Goal: Obtain resource: Download file/media

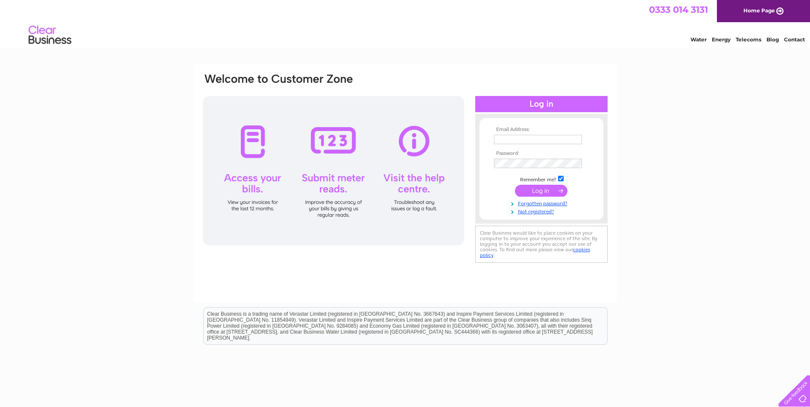
click at [573, 140] on input "text" at bounding box center [538, 139] width 88 height 9
type input "admin1@kennedycaregroup.co.uk"
click at [539, 195] on input "submit" at bounding box center [541, 191] width 53 height 12
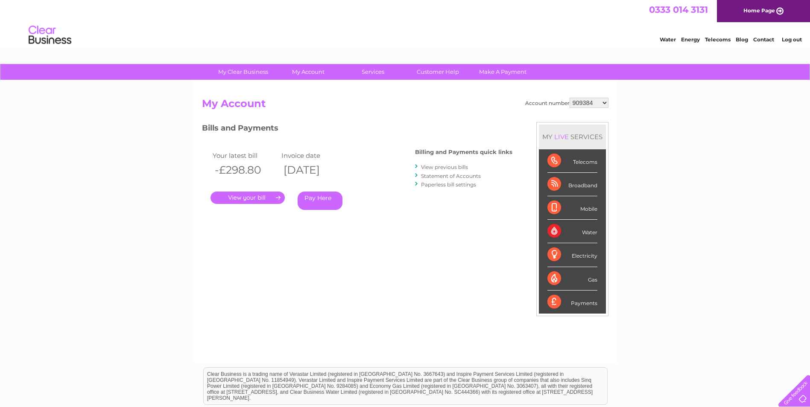
click at [603, 103] on select "909384 909385 909387 909388 909389 909390 909392 909393 909394 918841 934256 30…" at bounding box center [589, 103] width 39 height 10
select select "30291499"
click at [570, 98] on select "909384 909385 909387 909388 909389 909390 909392 909393 909394 918841 934256 30…" at bounding box center [589, 103] width 39 height 10
click at [240, 196] on link "." at bounding box center [248, 198] width 74 height 12
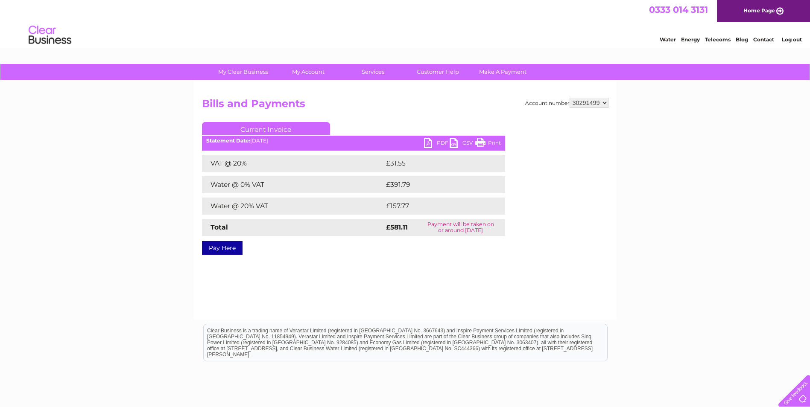
click at [440, 141] on link "PDF" at bounding box center [437, 144] width 26 height 12
click at [606, 101] on select "909384 909385 909387 909388 909389 909390 909392 909393 909394 918841 934256 30…" at bounding box center [589, 103] width 39 height 10
select select "30291512"
click at [570, 98] on select "909384 909385 909387 909388 909389 909390 909392 909393 909394 918841 934256 30…" at bounding box center [589, 103] width 39 height 10
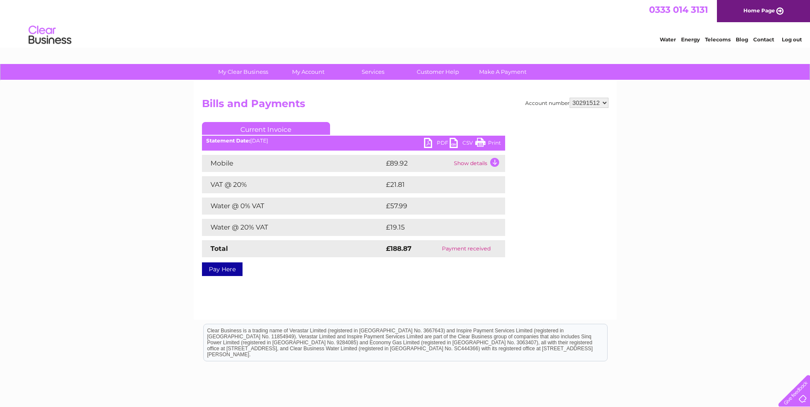
click at [605, 103] on select "909384 909385 909387 909388 909389 909390 909392 909393 909394 918841 934256 30…" at bounding box center [589, 103] width 39 height 10
select select "30291565"
click at [570, 98] on select "909384 909385 909387 909388 909389 909390 909392 909393 909394 918841 934256 30…" at bounding box center [589, 103] width 39 height 10
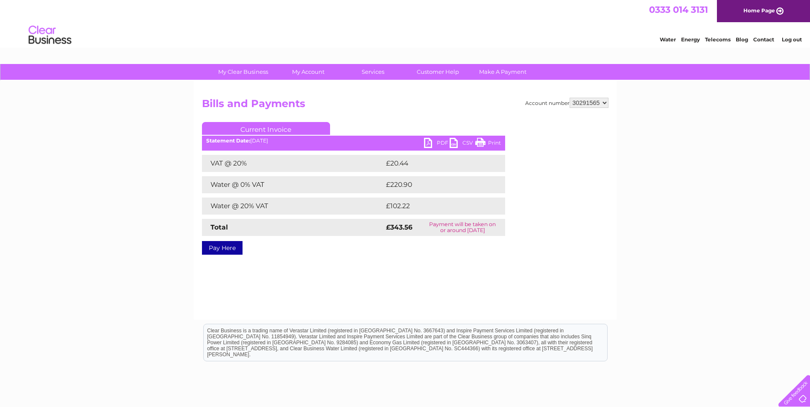
click at [440, 141] on link "PDF" at bounding box center [437, 144] width 26 height 12
click at [606, 102] on select "909384 909385 909387 909388 909389 909390 909392 909393 909394 918841 934256 30…" at bounding box center [589, 103] width 39 height 10
select select "30291567"
click at [570, 98] on select "909384 909385 909387 909388 909389 909390 909392 909393 909394 918841 934256 30…" at bounding box center [589, 103] width 39 height 10
click at [438, 140] on link "PDF" at bounding box center [437, 144] width 26 height 12
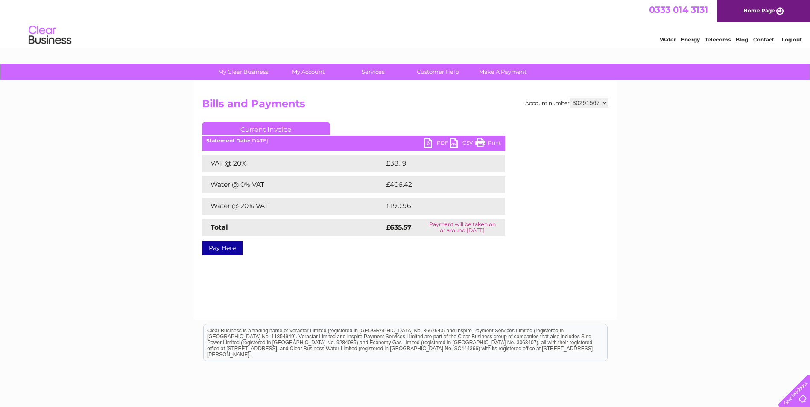
click at [607, 104] on select "909384 909385 909387 909388 909389 909390 909392 909393 909394 918841 934256 30…" at bounding box center [589, 103] width 39 height 10
select select "30291574"
click at [570, 98] on select "909384 909385 909387 909388 909389 909390 909392 909393 909394 918841 934256 30…" at bounding box center [589, 103] width 39 height 10
click at [438, 139] on link "PDF" at bounding box center [437, 144] width 26 height 12
click at [608, 103] on select "909384 909385 909387 909388 909389 909390 909392 909393 909394 918841 934256 30…" at bounding box center [589, 103] width 39 height 10
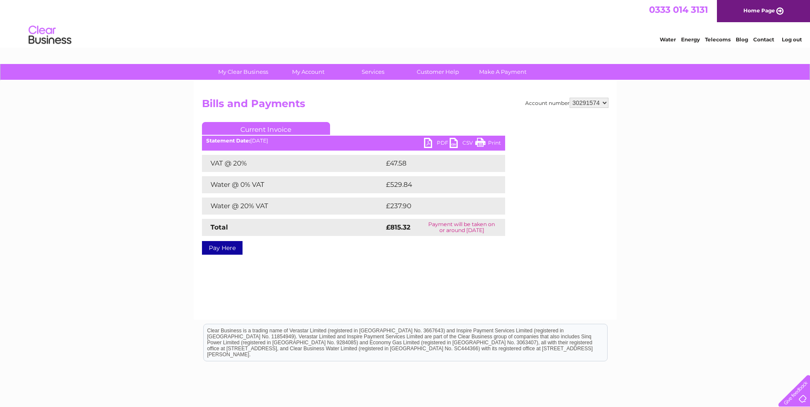
select select "30291583"
click at [570, 98] on select "909384 909385 909387 909388 909389 909390 909392 909393 909394 918841 934256 30…" at bounding box center [589, 103] width 39 height 10
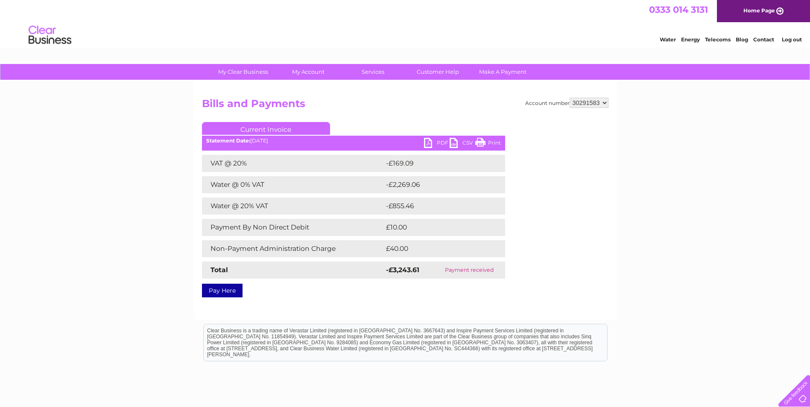
click at [605, 102] on select "909384 909385 909387 909388 909389 909390 909392 909393 909394 918841 934256 30…" at bounding box center [589, 103] width 39 height 10
select select "30291586"
click at [570, 98] on select "909384 909385 909387 909388 909389 909390 909392 909393 909394 918841 934256 30…" at bounding box center [589, 103] width 39 height 10
click at [603, 103] on select "909384 909385 909387 909388 909389 909390 909392 909393 909394 918841 934256 30…" at bounding box center [589, 103] width 39 height 10
select select "30291590"
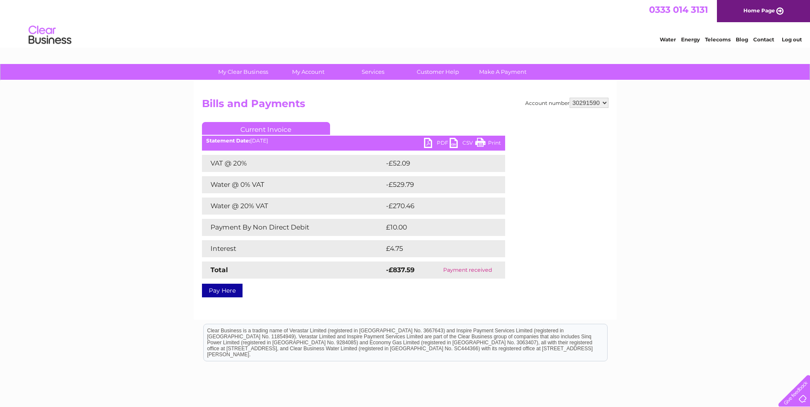
click at [570, 98] on select "909384 909385 909387 909388 909389 909390 909392 909393 909394 918841 934256 30…" at bounding box center [589, 103] width 39 height 10
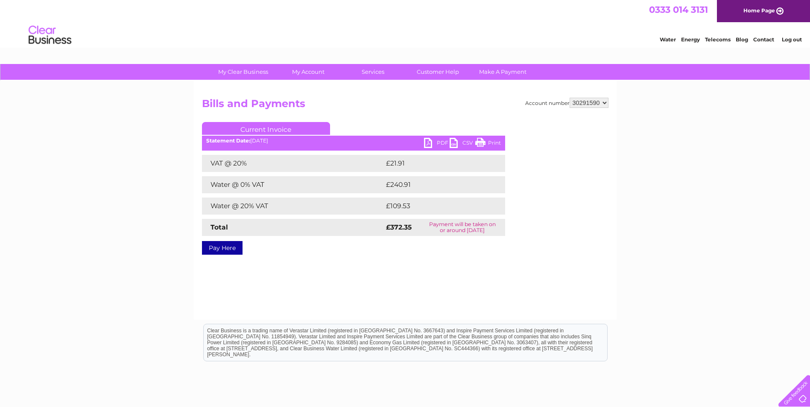
click at [438, 141] on link "PDF" at bounding box center [437, 144] width 26 height 12
click at [606, 103] on select "909384 909385 909387 909388 909389 909390 909392 909393 909394 918841 934256 30…" at bounding box center [589, 103] width 39 height 10
select select "30294195"
click at [570, 98] on select "909384 909385 909387 909388 909389 909390 909392 909393 909394 918841 934256 30…" at bounding box center [589, 103] width 39 height 10
click at [442, 141] on link "PDF" at bounding box center [437, 144] width 26 height 12
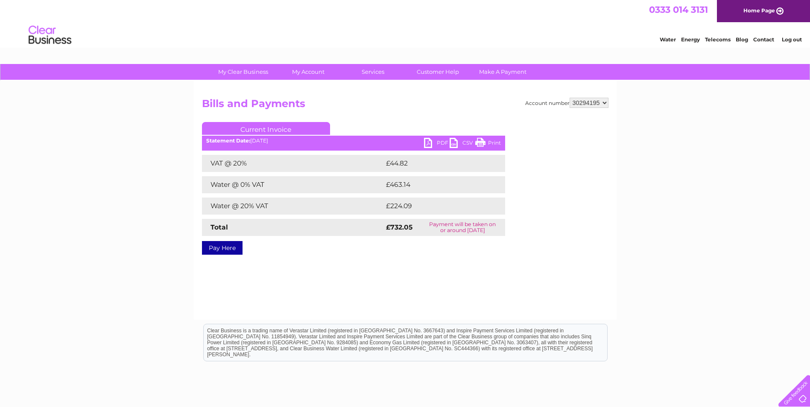
click at [604, 103] on select "909384 909385 909387 909388 909389 909390 909392 909393 909394 918841 934256 30…" at bounding box center [589, 103] width 39 height 10
select select "30294200"
click at [570, 98] on select "909384 909385 909387 909388 909389 909390 909392 909393 909394 918841 934256 30…" at bounding box center [589, 103] width 39 height 10
click at [607, 104] on select "909384 909385 909387 909388 909389 909390 909392 909393 909394 918841 934256 30…" at bounding box center [589, 103] width 39 height 10
select select "30309355"
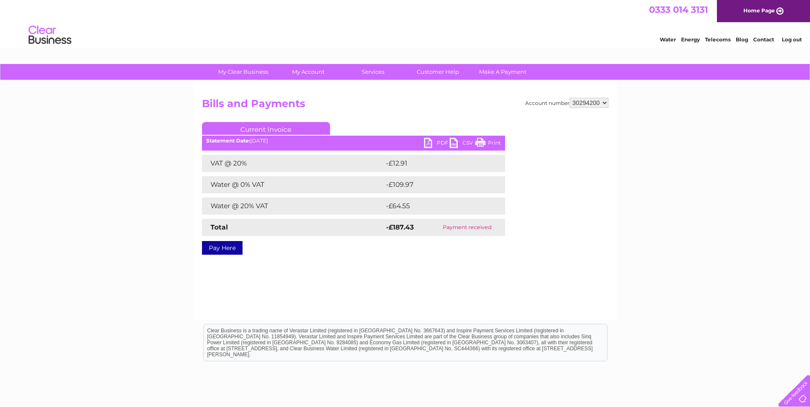
click at [570, 98] on select "909384 909385 909387 909388 909389 909390 909392 909393 909394 918841 934256 30…" at bounding box center [589, 103] width 39 height 10
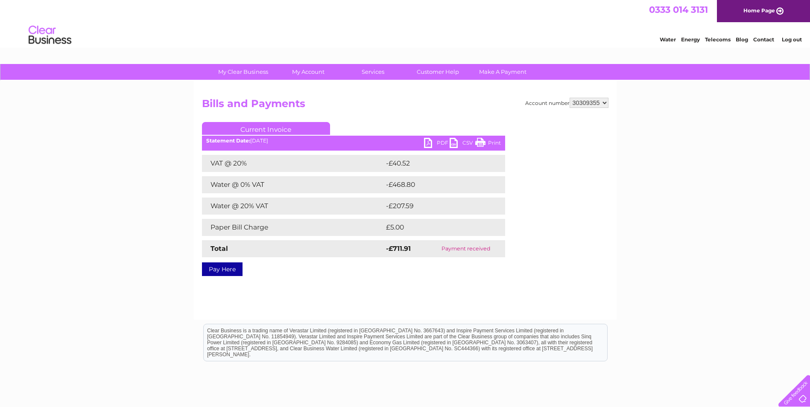
click at [604, 103] on select "909384 909385 909387 909388 909389 909390 909392 909393 909394 918841 934256 30…" at bounding box center [589, 103] width 39 height 10
select select "30309483"
click at [570, 98] on select "909384 909385 909387 909388 909389 909390 909392 909393 909394 918841 934256 30…" at bounding box center [589, 103] width 39 height 10
click at [444, 144] on link "PDF" at bounding box center [437, 144] width 26 height 12
click at [606, 103] on select "909384 909385 909387 909388 909389 909390 909392 909393 909394 918841 934256 30…" at bounding box center [589, 103] width 39 height 10
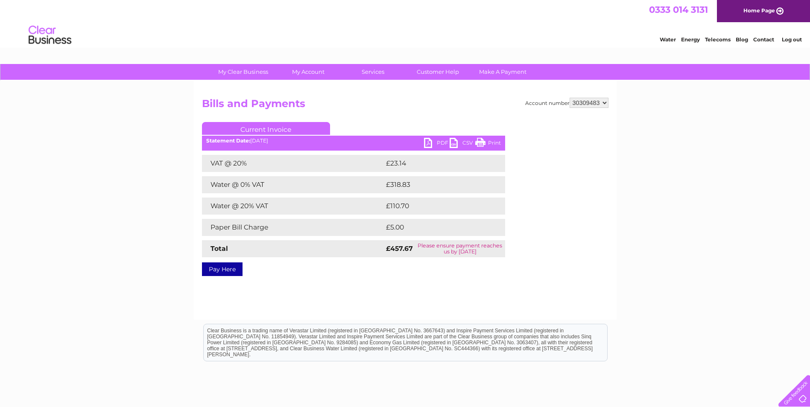
select select "30314213"
click at [570, 98] on select "909384 909385 909387 909388 909389 909390 909392 909393 909394 918841 934256 30…" at bounding box center [589, 103] width 39 height 10
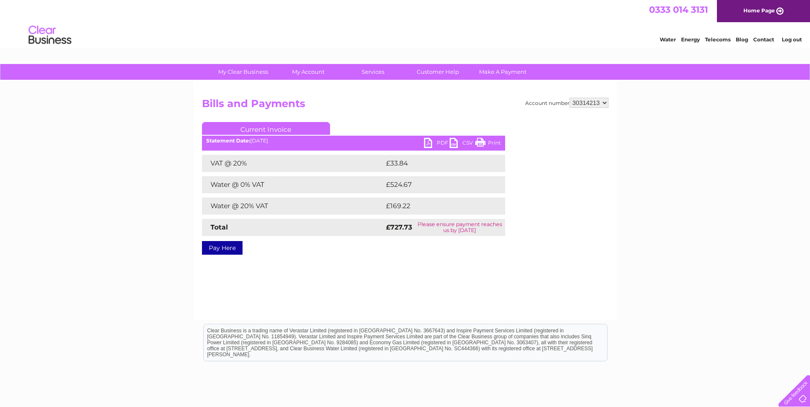
click at [439, 144] on link "PDF" at bounding box center [437, 144] width 26 height 12
click at [607, 105] on select "909384 909385 909387 909388 909389 909390 909392 909393 909394 918841 934256 30…" at bounding box center [589, 103] width 39 height 10
drag, startPoint x: 746, startPoint y: 167, endPoint x: 772, endPoint y: 91, distance: 80.4
click at [749, 159] on div "My Clear Business Login Details My Details My Preferences Link Account My Accou…" at bounding box center [405, 265] width 810 height 402
drag, startPoint x: 763, startPoint y: 155, endPoint x: 548, endPoint y: 87, distance: 226.0
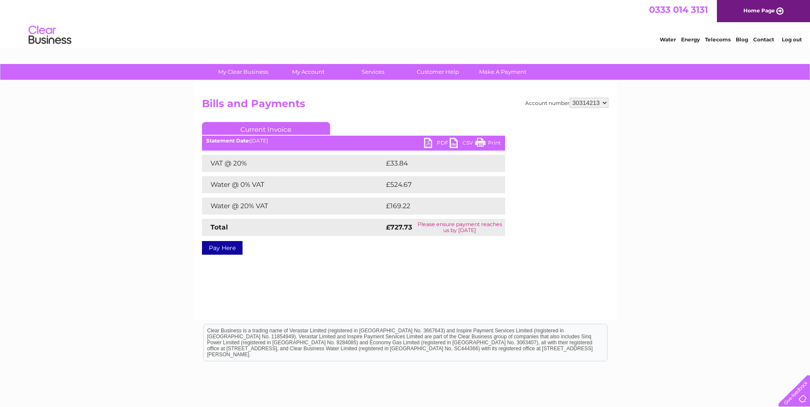
click at [683, 131] on div "My Clear Business Login Details My Details My Preferences Link Account My Accou…" at bounding box center [405, 265] width 810 height 402
